Goal: Task Accomplishment & Management: Use online tool/utility

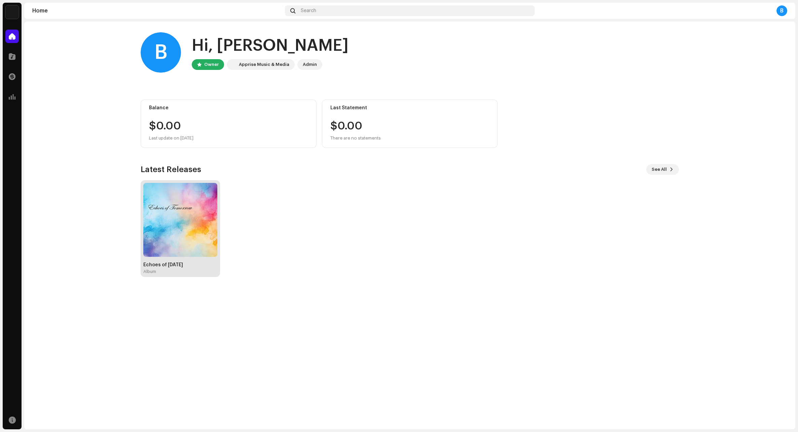
click at [179, 204] on img at bounding box center [180, 220] width 74 height 74
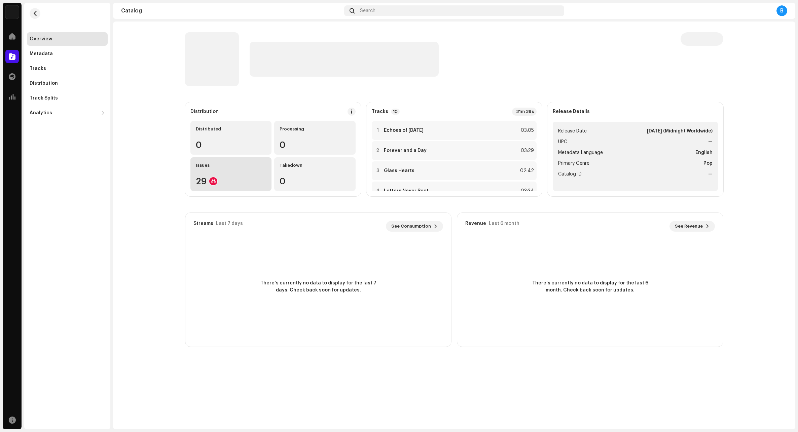
click at [216, 177] on div "Issues 29" at bounding box center [230, 174] width 81 height 34
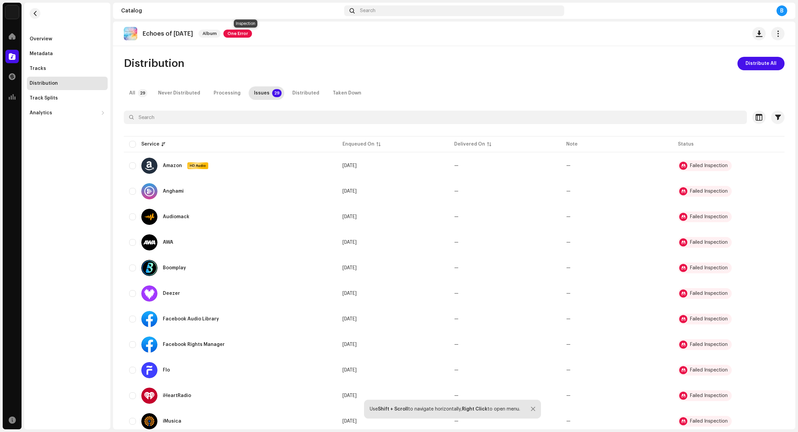
click at [238, 35] on span "One Error" at bounding box center [237, 34] width 29 height 8
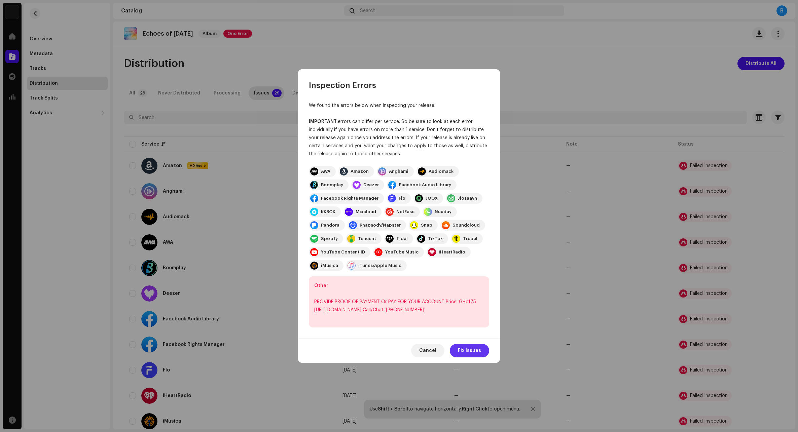
click at [470, 346] on span "Fix Issues" at bounding box center [469, 350] width 23 height 13
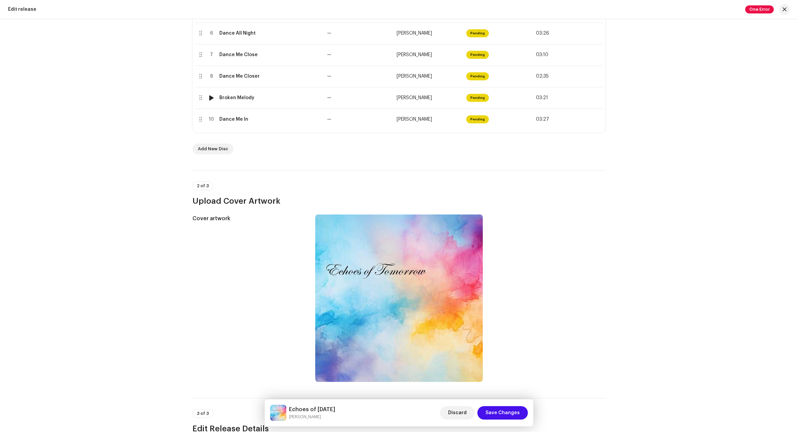
scroll to position [168, 0]
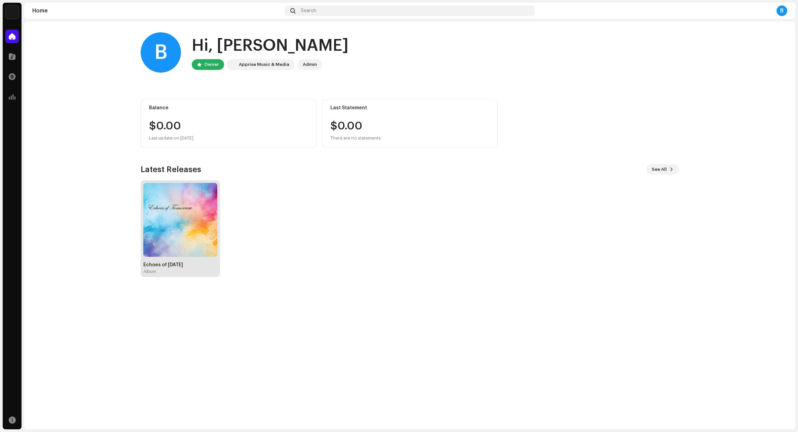
click at [175, 253] on img at bounding box center [180, 220] width 74 height 74
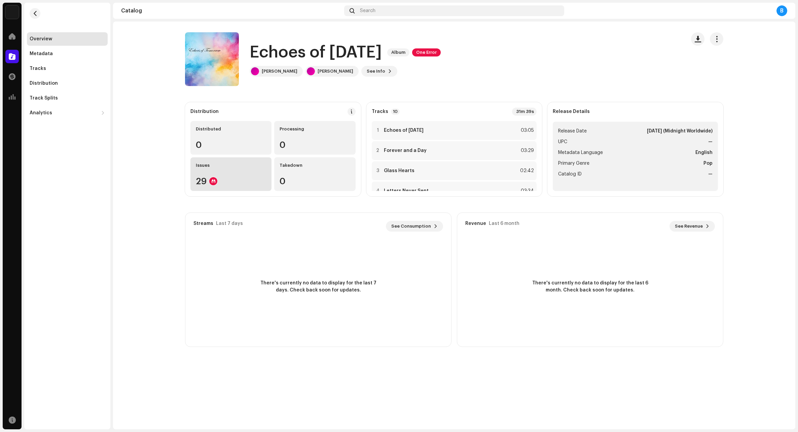
click at [236, 174] on div "Issues 29" at bounding box center [230, 174] width 81 height 34
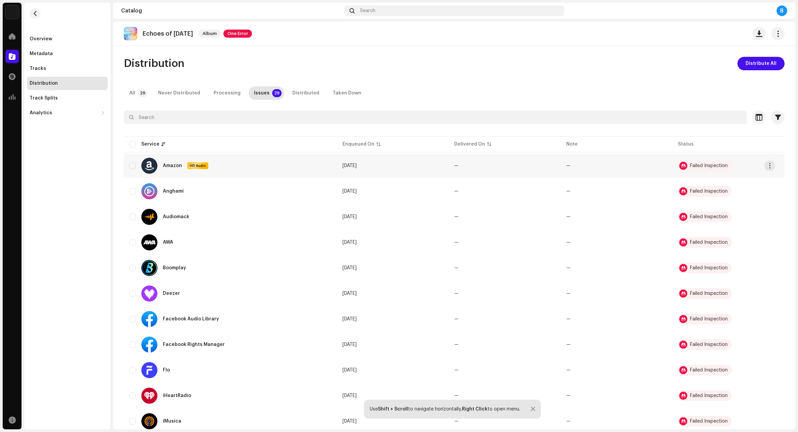
click at [711, 167] on div "Failed Inspection" at bounding box center [709, 166] width 38 height 5
click at [694, 167] on div "Failed Inspection" at bounding box center [709, 166] width 38 height 5
click at [247, 34] on span "One Error" at bounding box center [237, 34] width 29 height 8
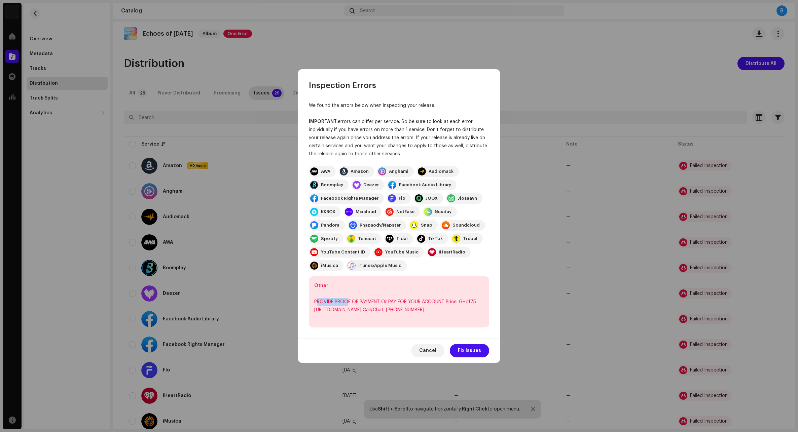
drag, startPoint x: 316, startPoint y: 302, endPoint x: 349, endPoint y: 300, distance: 32.7
click at [349, 300] on div "PROVIDE PROOF OF PAYMENT Or PAY FOR YOUR ACCOUNT Price: GH¢175 [URL][DOMAIN_NAM…" at bounding box center [399, 306] width 170 height 16
drag, startPoint x: 374, startPoint y: 303, endPoint x: 357, endPoint y: 306, distance: 17.8
click at [373, 304] on div "PROVIDE PROOF OF PAYMENT Or PAY FOR YOUR ACCOUNT Price: GH¢175 [URL][DOMAIN_NAM…" at bounding box center [399, 306] width 170 height 16
drag, startPoint x: 313, startPoint y: 304, endPoint x: 456, endPoint y: 310, distance: 143.1
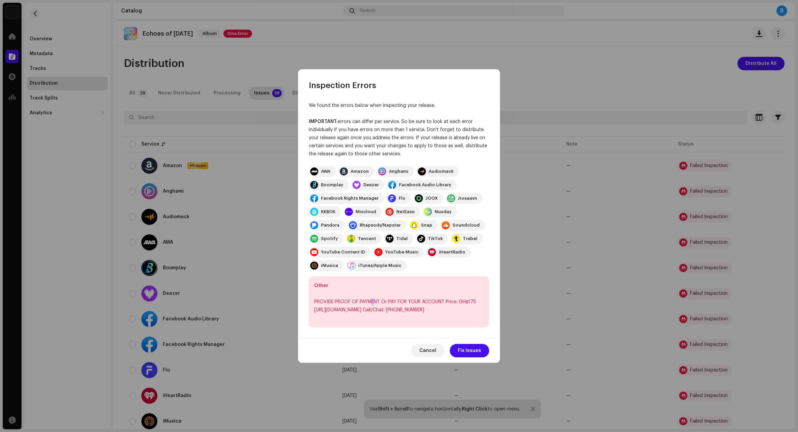
click at [456, 310] on div "Other PROVIDE PROOF OF PAYMENT Or PAY FOR YOUR ACCOUNT Price: GH¢175 https://pa…" at bounding box center [399, 302] width 180 height 51
copy div "PROVIDE PROOF OF PAYMENT Or PAY FOR YOUR ACCOUNT Price: GH¢175 https://paystack…"
click at [347, 311] on div "PROVIDE PROOF OF PAYMENT Or PAY FOR YOUR ACCOUNT Price: GH¢175 [URL][DOMAIN_NAM…" at bounding box center [399, 306] width 170 height 16
drag, startPoint x: 315, startPoint y: 310, endPoint x: 384, endPoint y: 308, distance: 69.7
click at [384, 308] on div "PROVIDE PROOF OF PAYMENT Or PAY FOR YOUR ACCOUNT Price: GH¢175 [URL][DOMAIN_NAM…" at bounding box center [399, 306] width 170 height 16
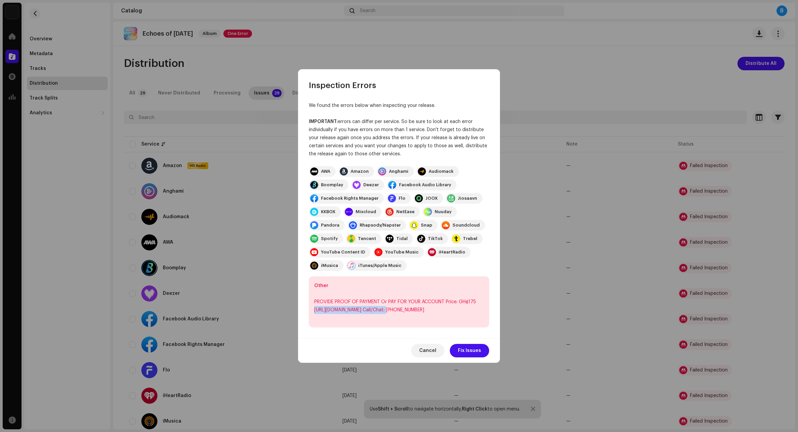
copy div "https://paystack.com/pay/forpro"
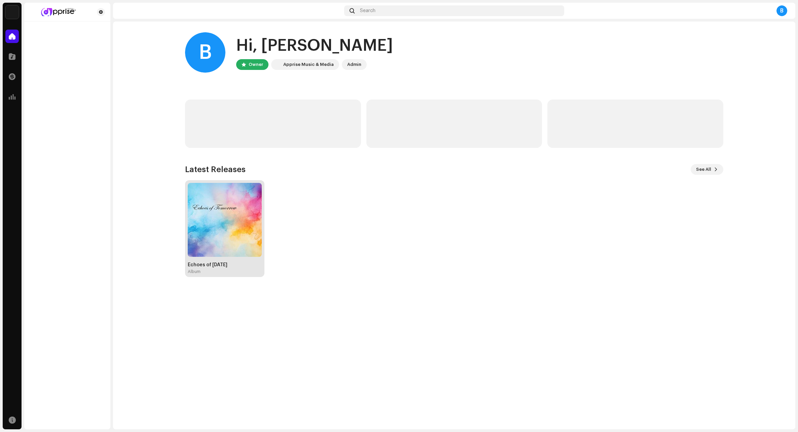
click at [221, 232] on img at bounding box center [225, 220] width 74 height 74
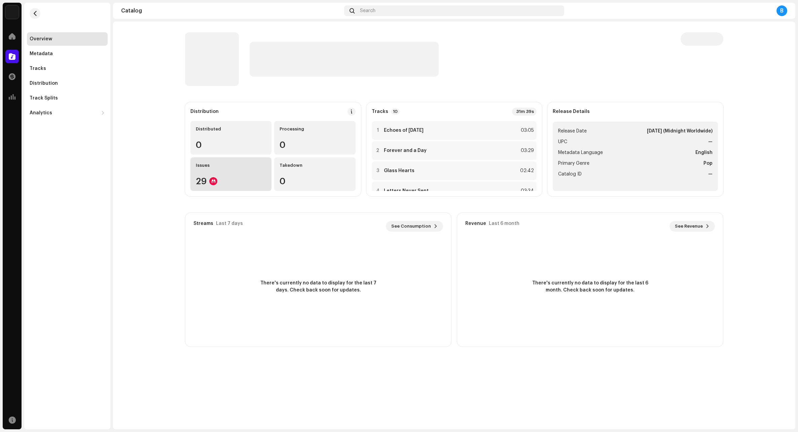
click at [219, 177] on div "29" at bounding box center [231, 181] width 70 height 9
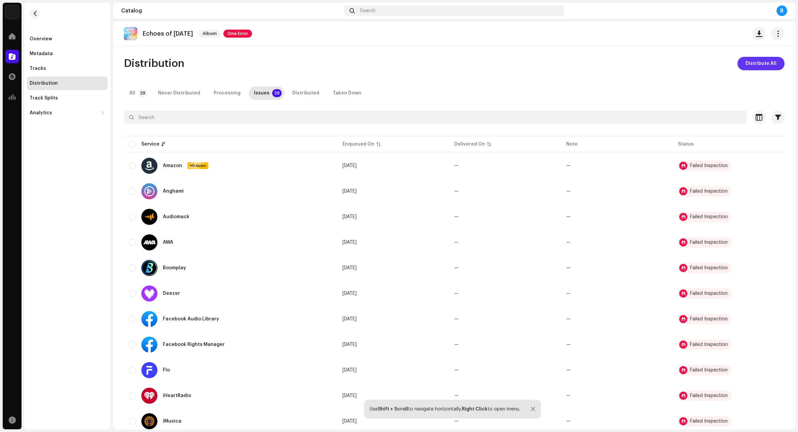
click at [752, 63] on span "Distribute All" at bounding box center [761, 63] width 31 height 13
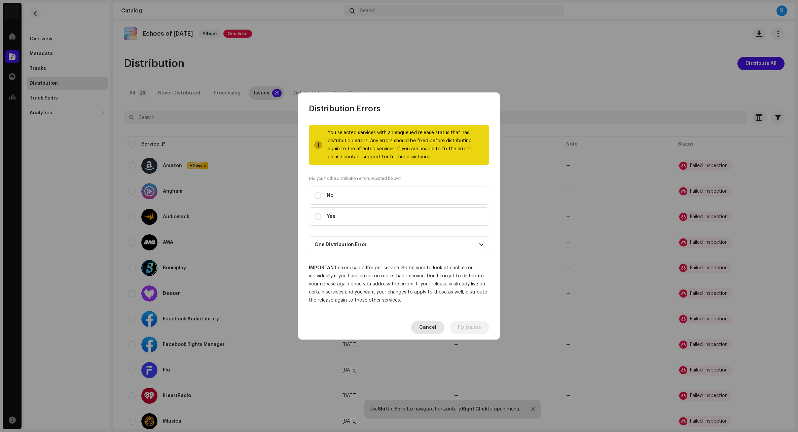
click at [431, 325] on span "Cancel" at bounding box center [427, 327] width 17 height 13
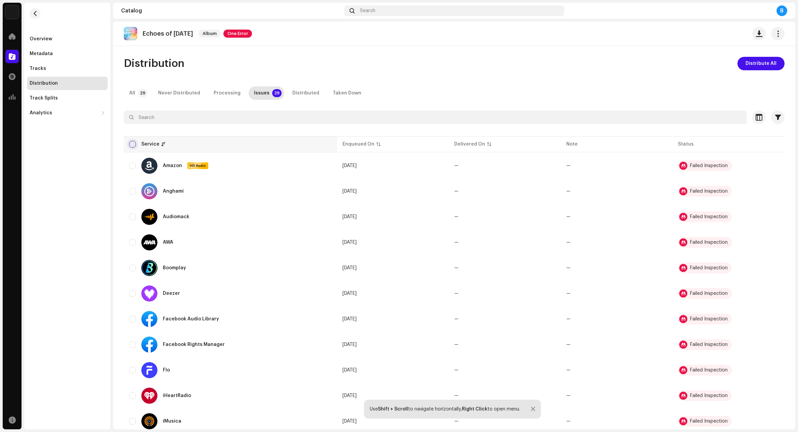
click at [133, 142] on input "checkbox" at bounding box center [132, 144] width 7 height 7
checkbox input "true"
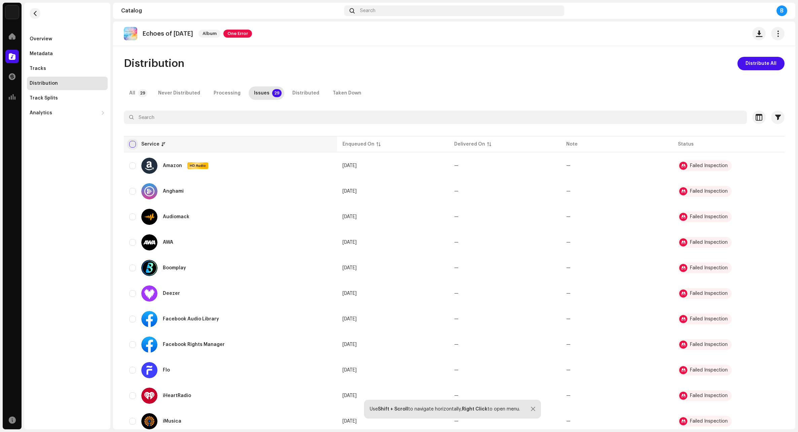
checkbox input "true"
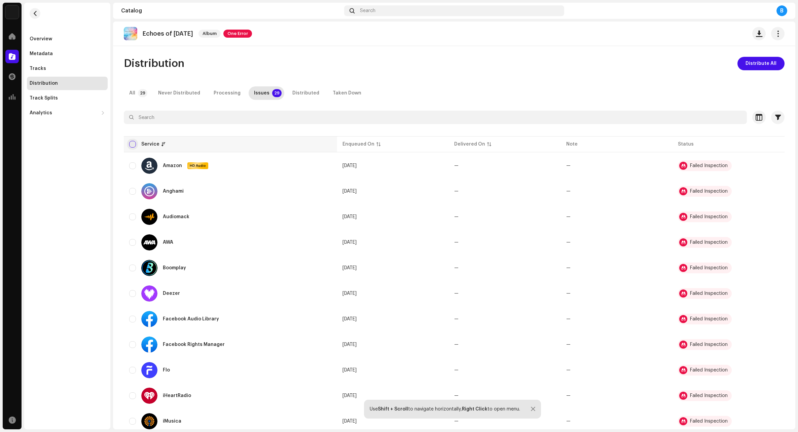
checkbox input "true"
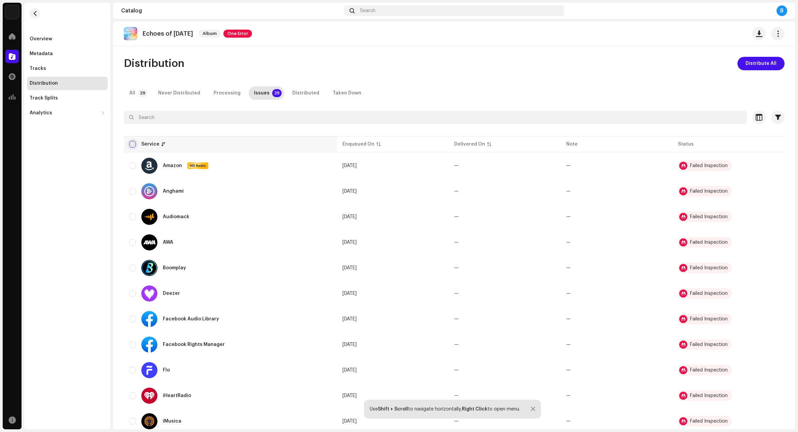
checkbox input "true"
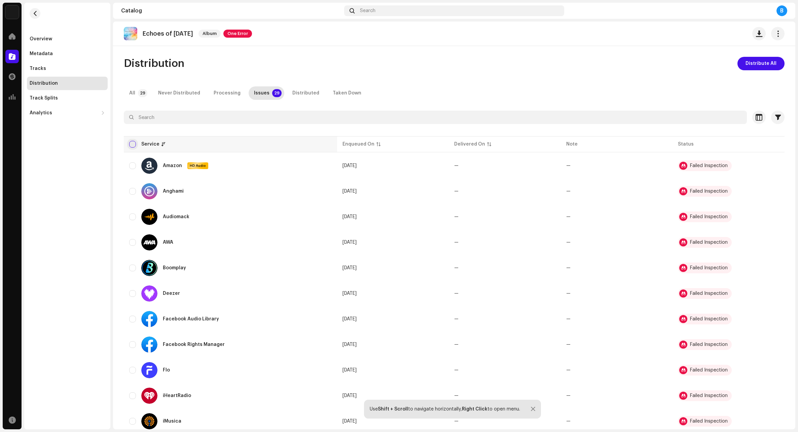
checkbox input "true"
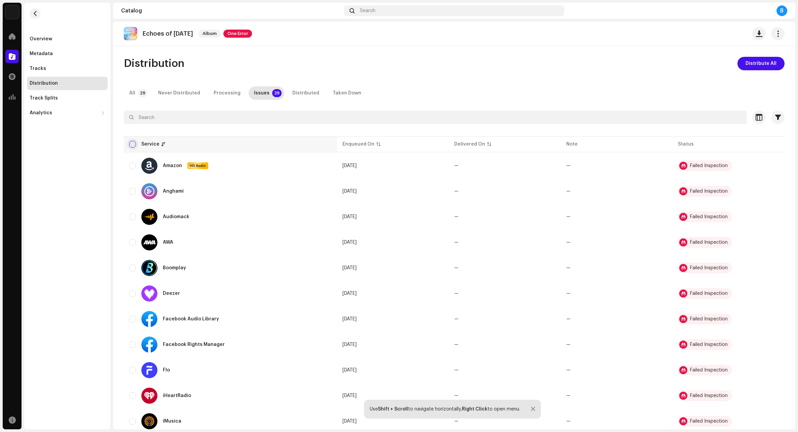
checkbox input "true"
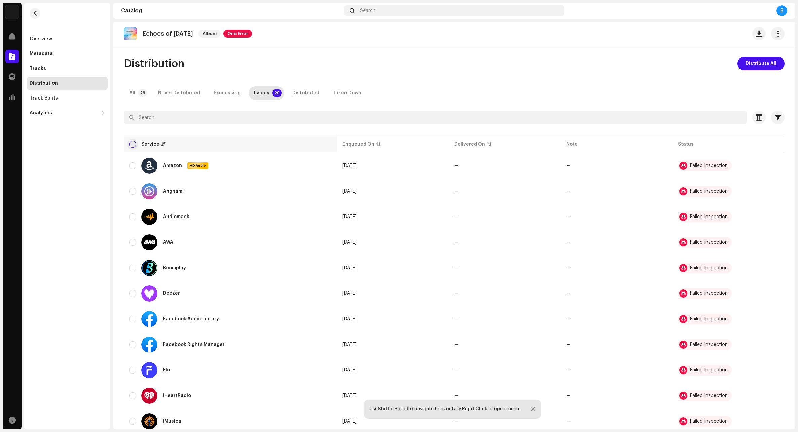
checkbox input "true"
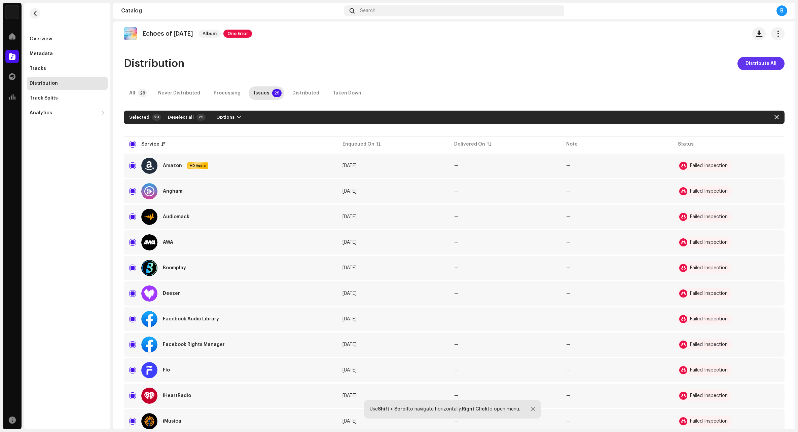
click at [760, 61] on span "Distribute All" at bounding box center [761, 63] width 31 height 13
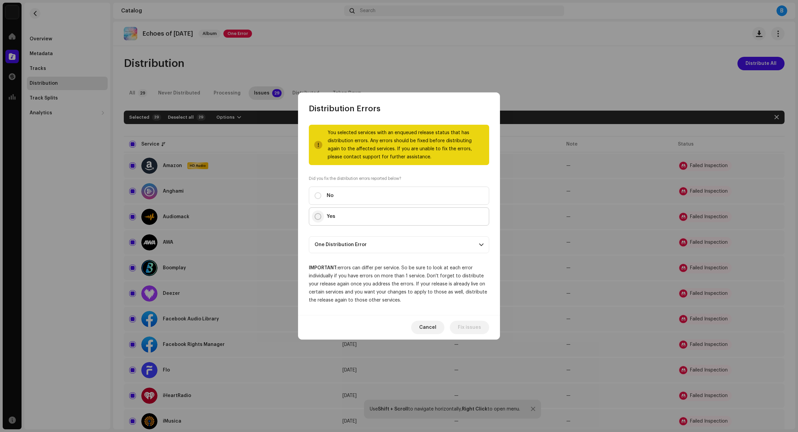
click at [320, 215] on input "Yes" at bounding box center [318, 216] width 7 height 7
radio input "true"
click at [355, 248] on p-accordion-header "One Distribution Error" at bounding box center [399, 245] width 180 height 17
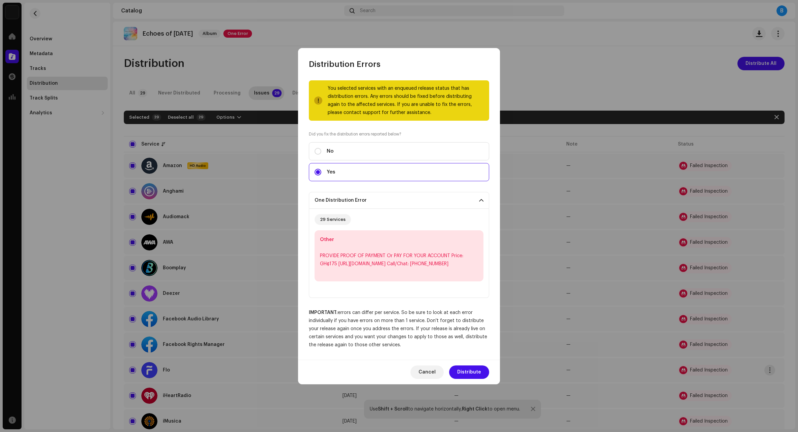
click at [469, 372] on span "Distribute" at bounding box center [469, 372] width 24 height 13
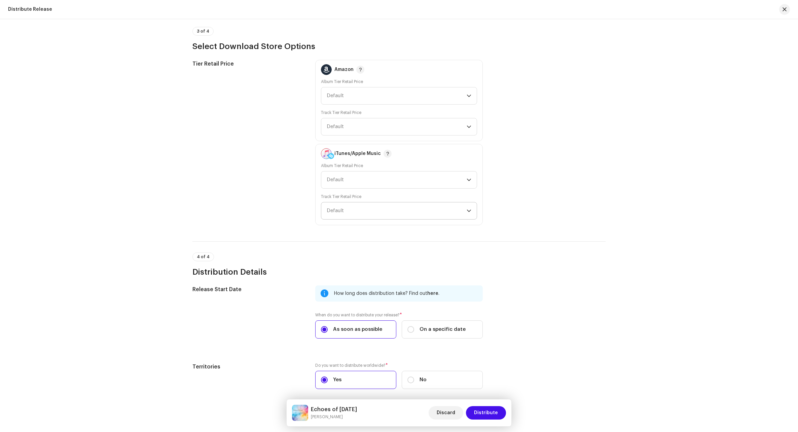
scroll to position [1325, 0]
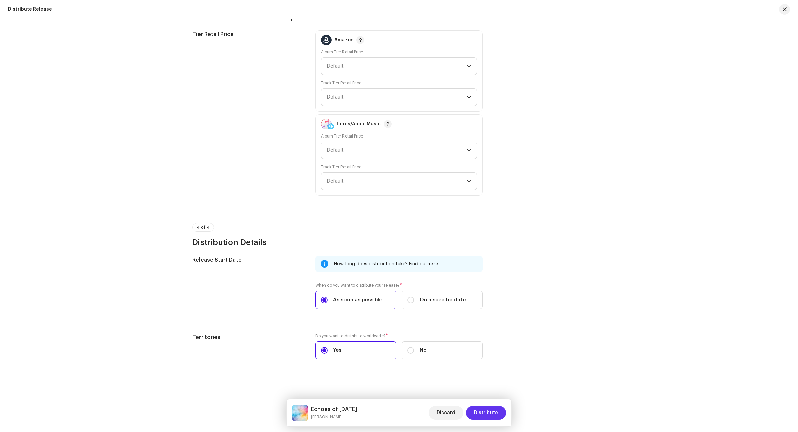
click at [489, 413] on span "Distribute" at bounding box center [486, 412] width 24 height 13
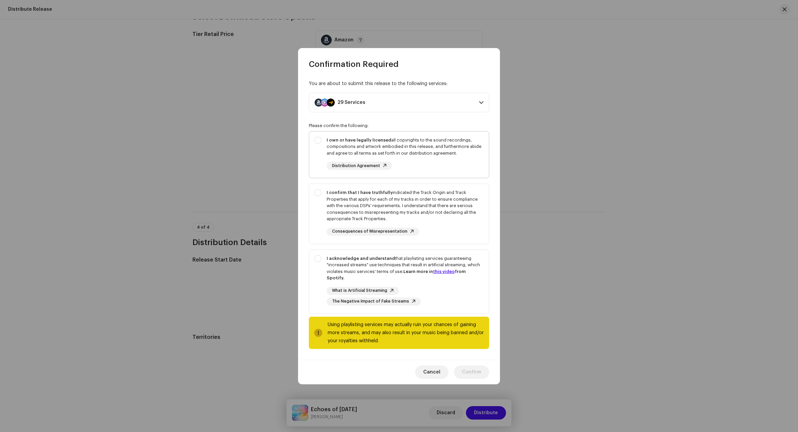
click at [319, 143] on div "I own or have legally licensed all copyrights to the sound recordings, composit…" at bounding box center [399, 154] width 180 height 44
checkbox input "true"
click at [318, 200] on div "I confirm that I have truthfully indicated the Track Origin and Track Propertie…" at bounding box center [399, 212] width 180 height 57
checkbox input "true"
click at [320, 265] on div "I acknowledge and understand that playlisting services guaranteeing "increased …" at bounding box center [399, 280] width 180 height 61
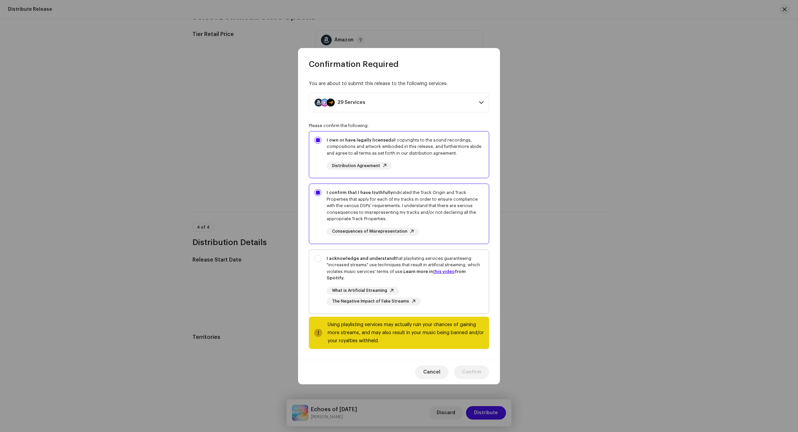
checkbox input "true"
click at [474, 366] on span "Confirm" at bounding box center [471, 372] width 19 height 13
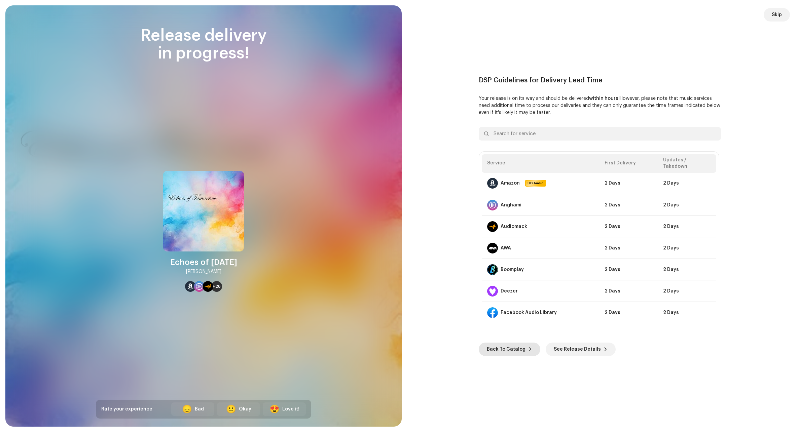
click at [522, 350] on span "Back To Catalog" at bounding box center [506, 349] width 39 height 13
